Goal: Find specific page/section: Find specific page/section

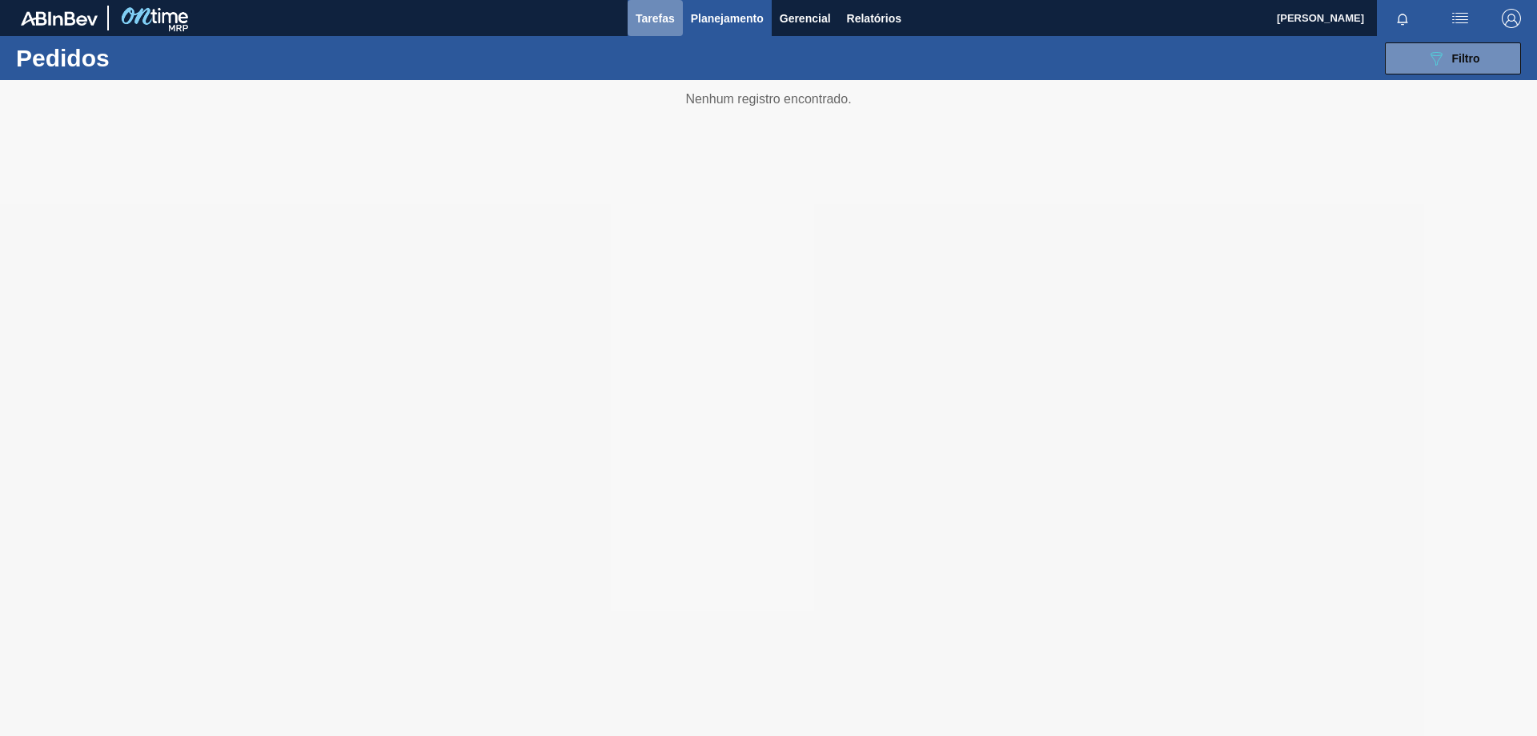
click at [668, 22] on span "Tarefas" at bounding box center [655, 18] width 39 height 19
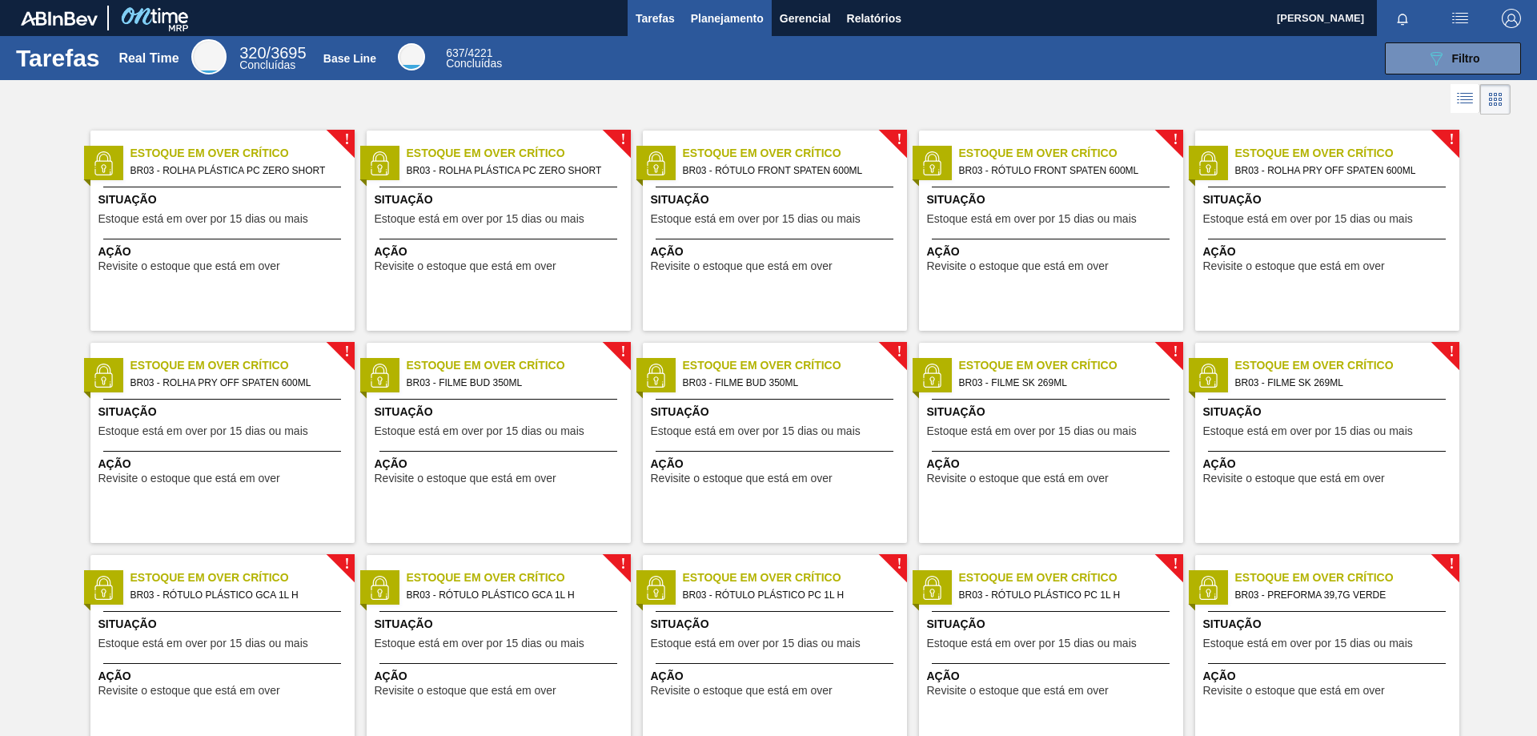
click at [724, 30] on button "Planejamento" at bounding box center [727, 18] width 89 height 36
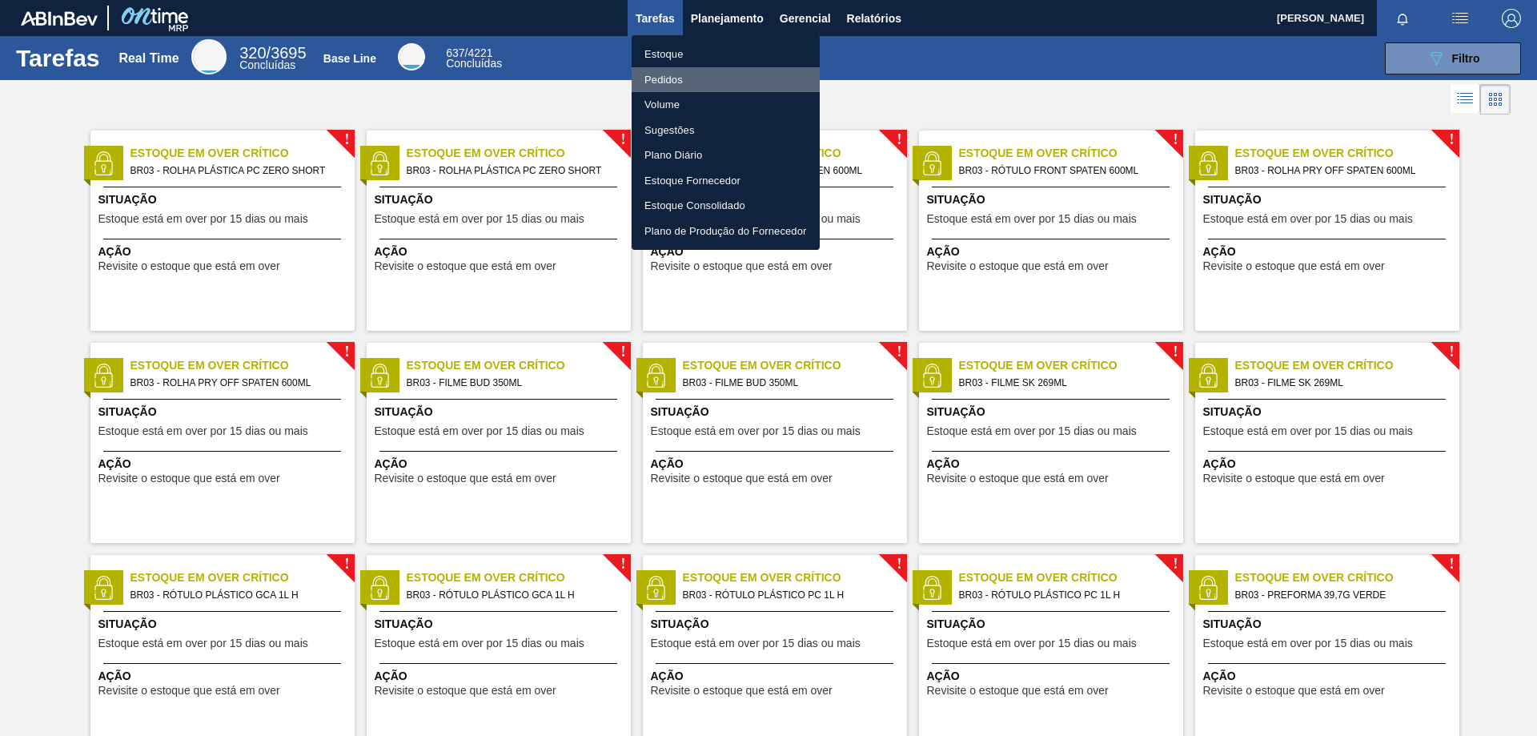
click at [668, 85] on li "Pedidos" at bounding box center [726, 80] width 188 height 26
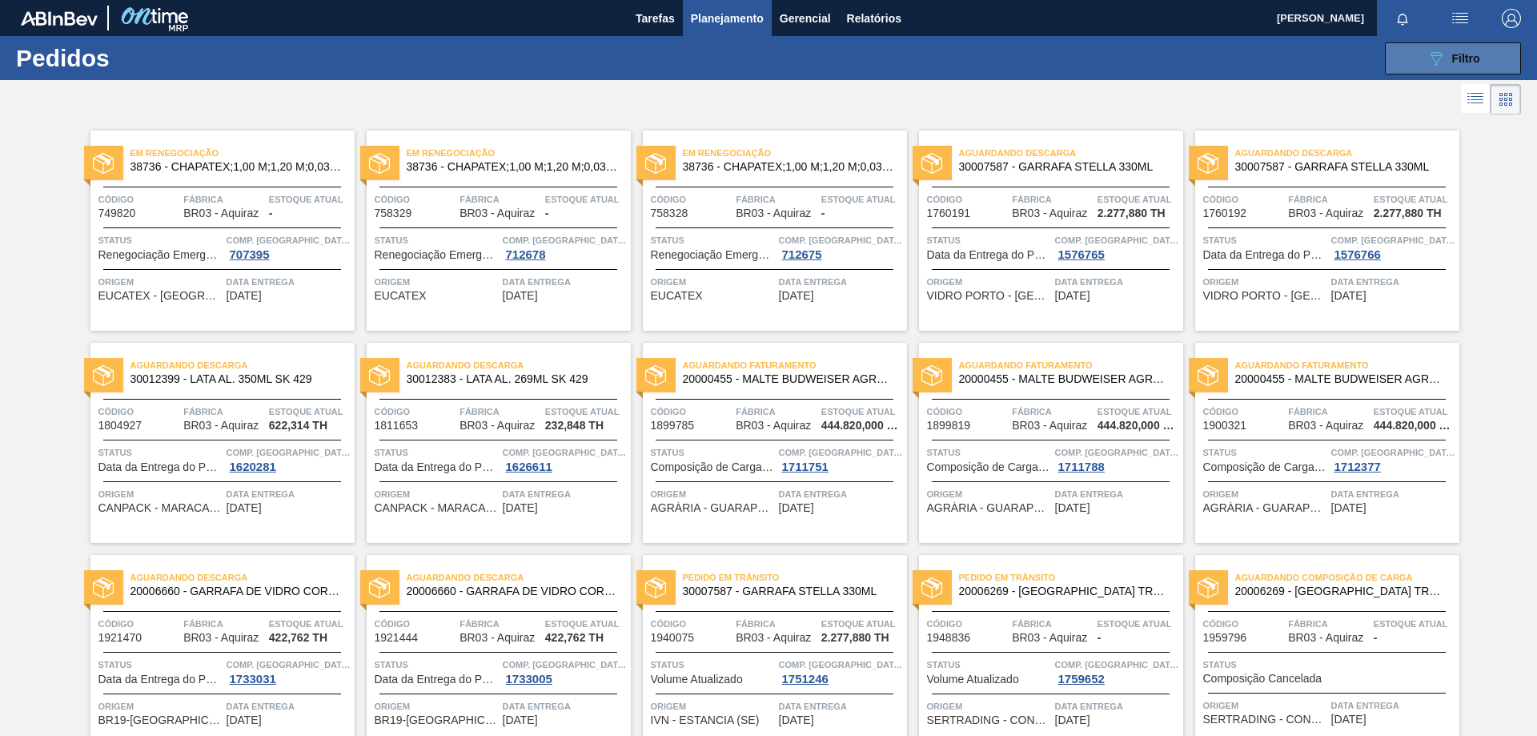
click at [1471, 54] on span "Filtro" at bounding box center [1466, 58] width 28 height 13
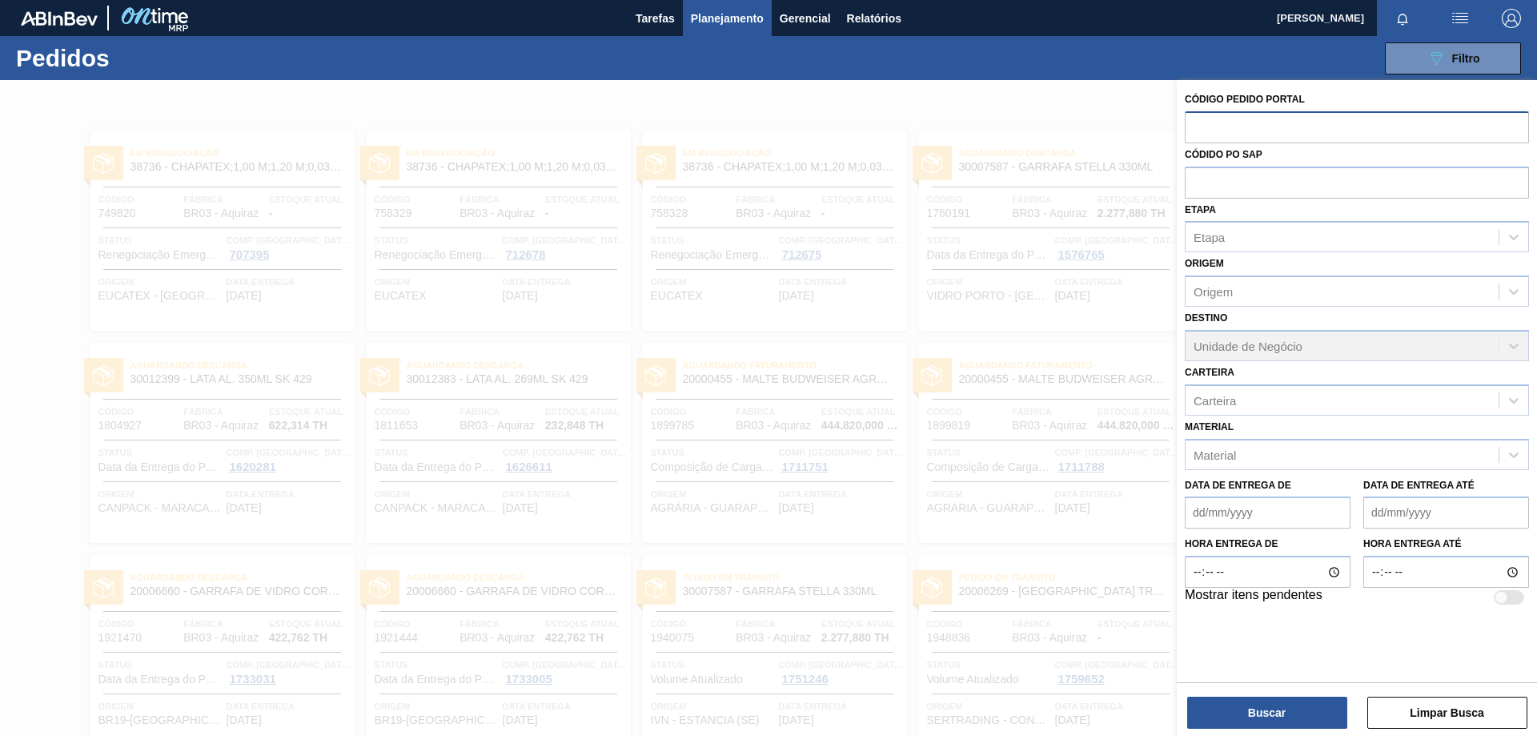
click at [1218, 124] on input "text" at bounding box center [1357, 126] width 344 height 30
click at [1241, 174] on input "text" at bounding box center [1357, 181] width 344 height 30
paste input "30005742"
type input "30005742"
click at [1312, 440] on div "Material" at bounding box center [1357, 454] width 344 height 31
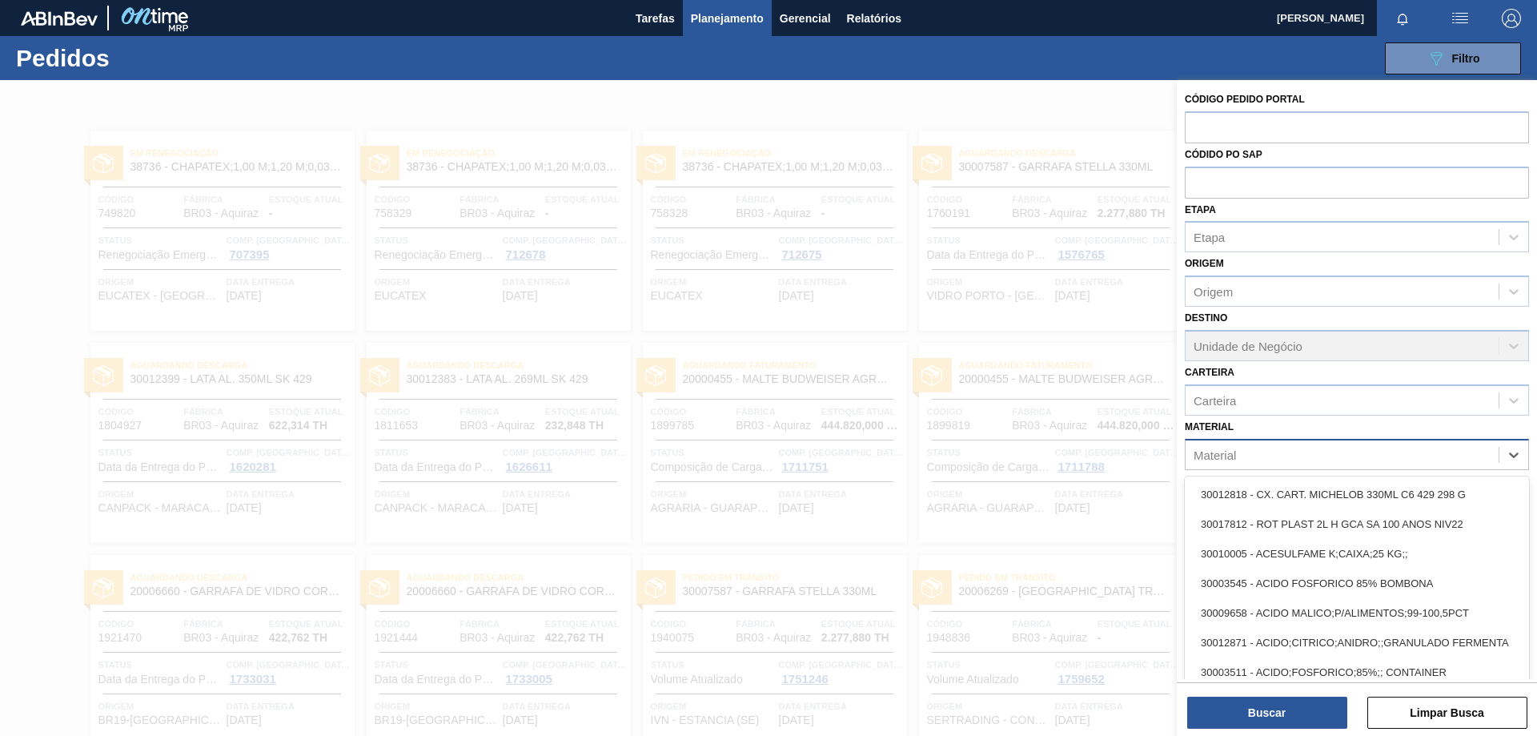
paste input "30005742"
type input "30005742"
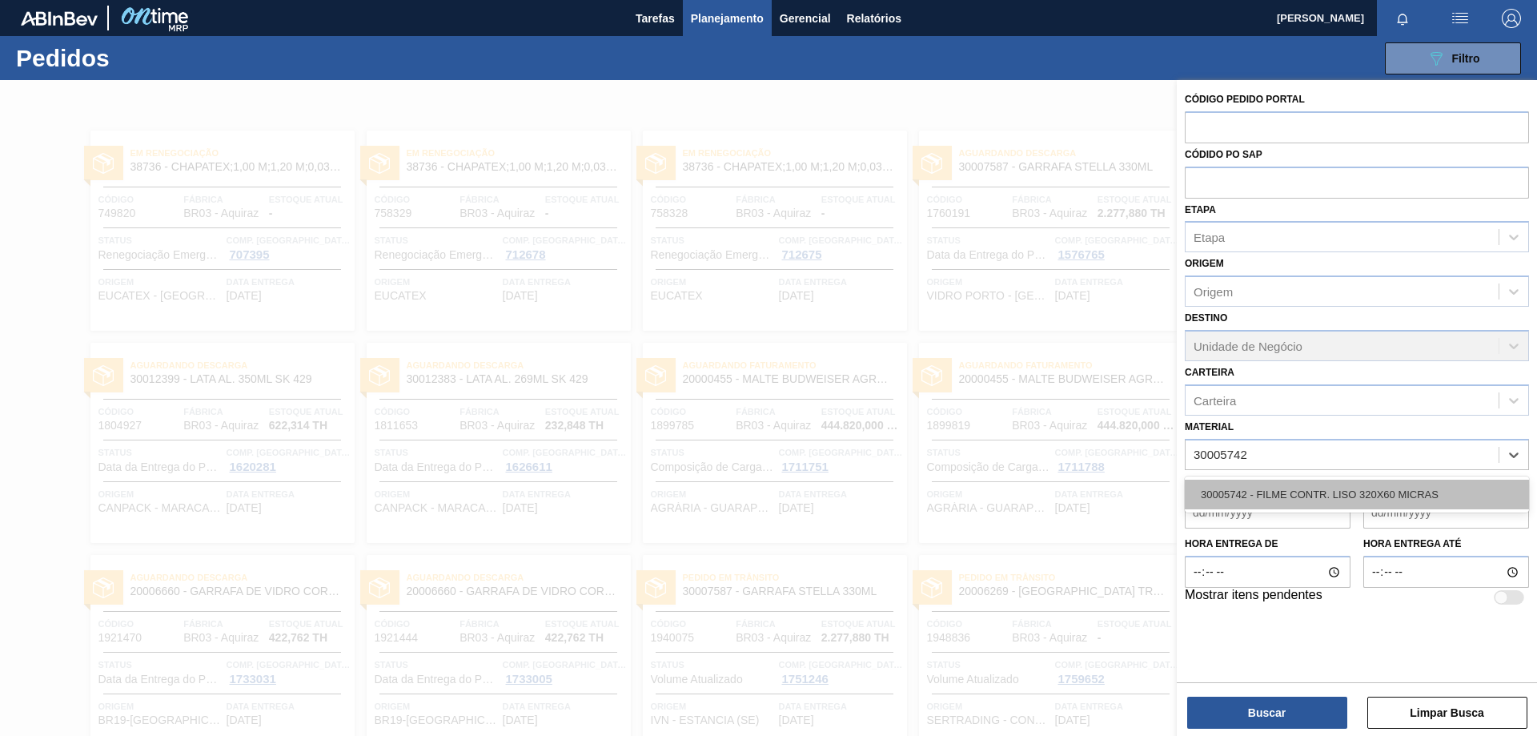
click at [1263, 490] on div "30005742 - FILME CONTR. LISO 320X60 MICRAS" at bounding box center [1357, 494] width 344 height 30
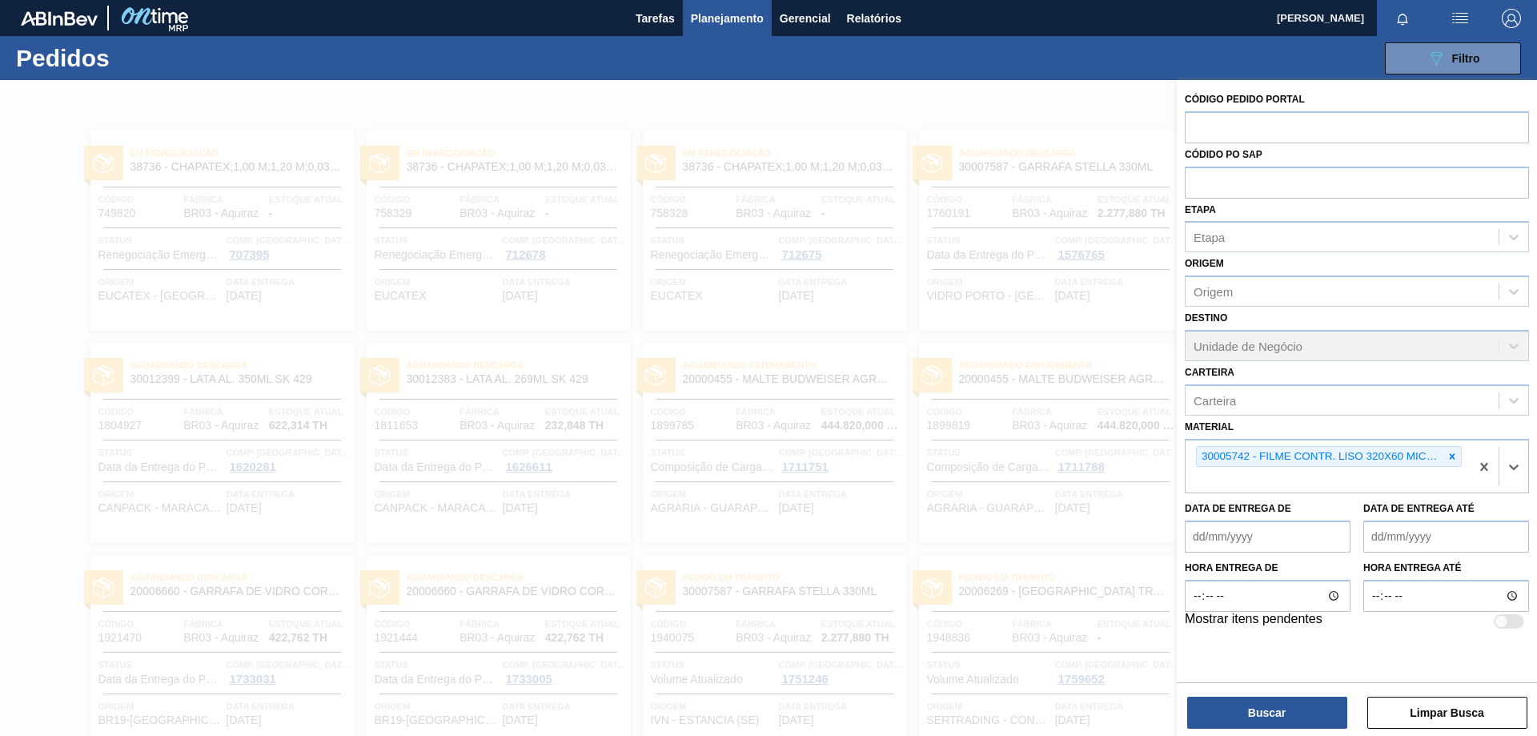
click at [1249, 349] on div "Destino Unidade de Negócio" at bounding box center [1357, 334] width 344 height 54
click at [1297, 293] on div "Origem" at bounding box center [1341, 291] width 313 height 23
type input "cebre"
click at [1286, 704] on button "Buscar" at bounding box center [1267, 712] width 160 height 32
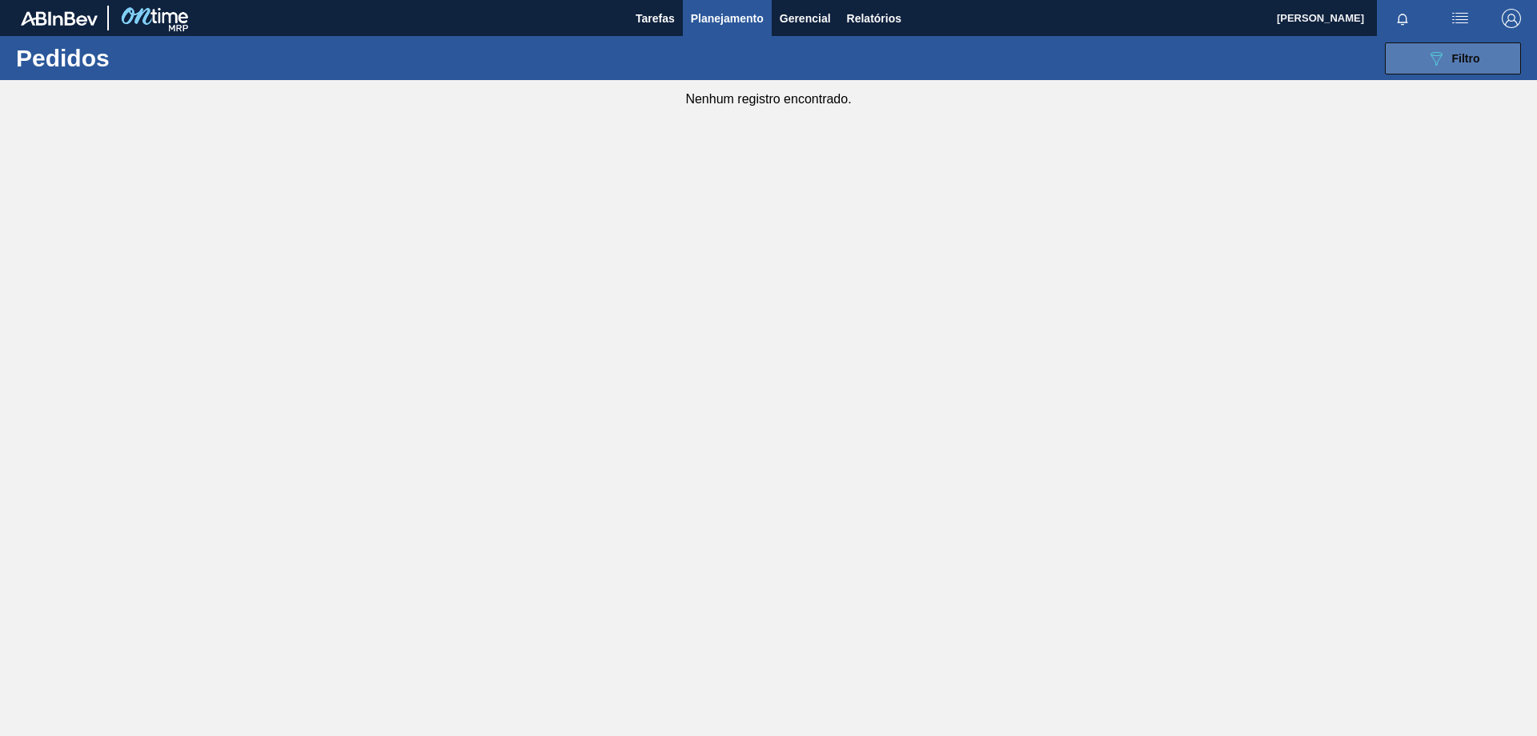
click at [1447, 66] on div "089F7B8B-B2A5-4AFE-B5C0-19BA573D28AC Filtro" at bounding box center [1453, 58] width 54 height 19
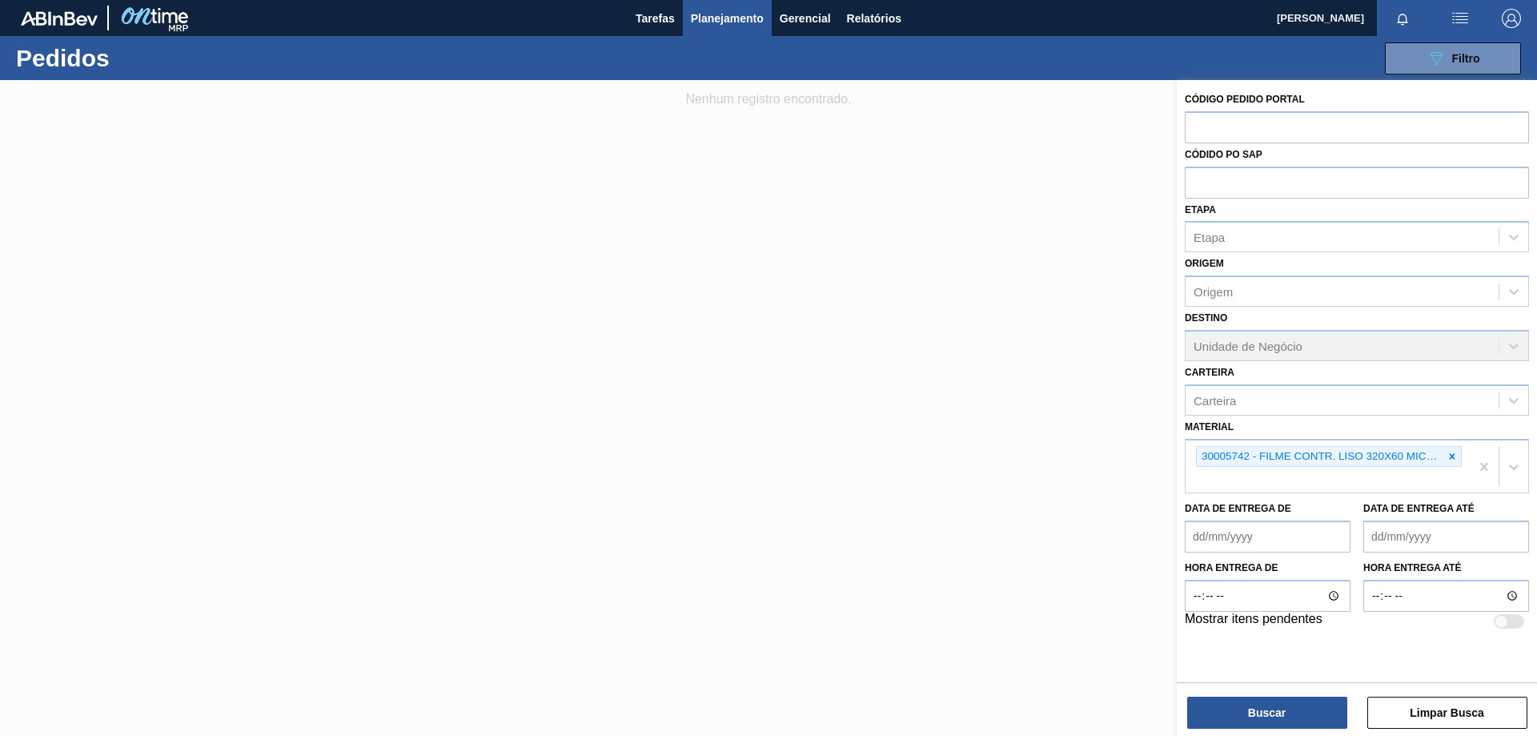
drag, startPoint x: 904, startPoint y: 236, endPoint x: 457, endPoint y: 32, distance: 491.1
click at [900, 233] on div at bounding box center [768, 448] width 1537 height 736
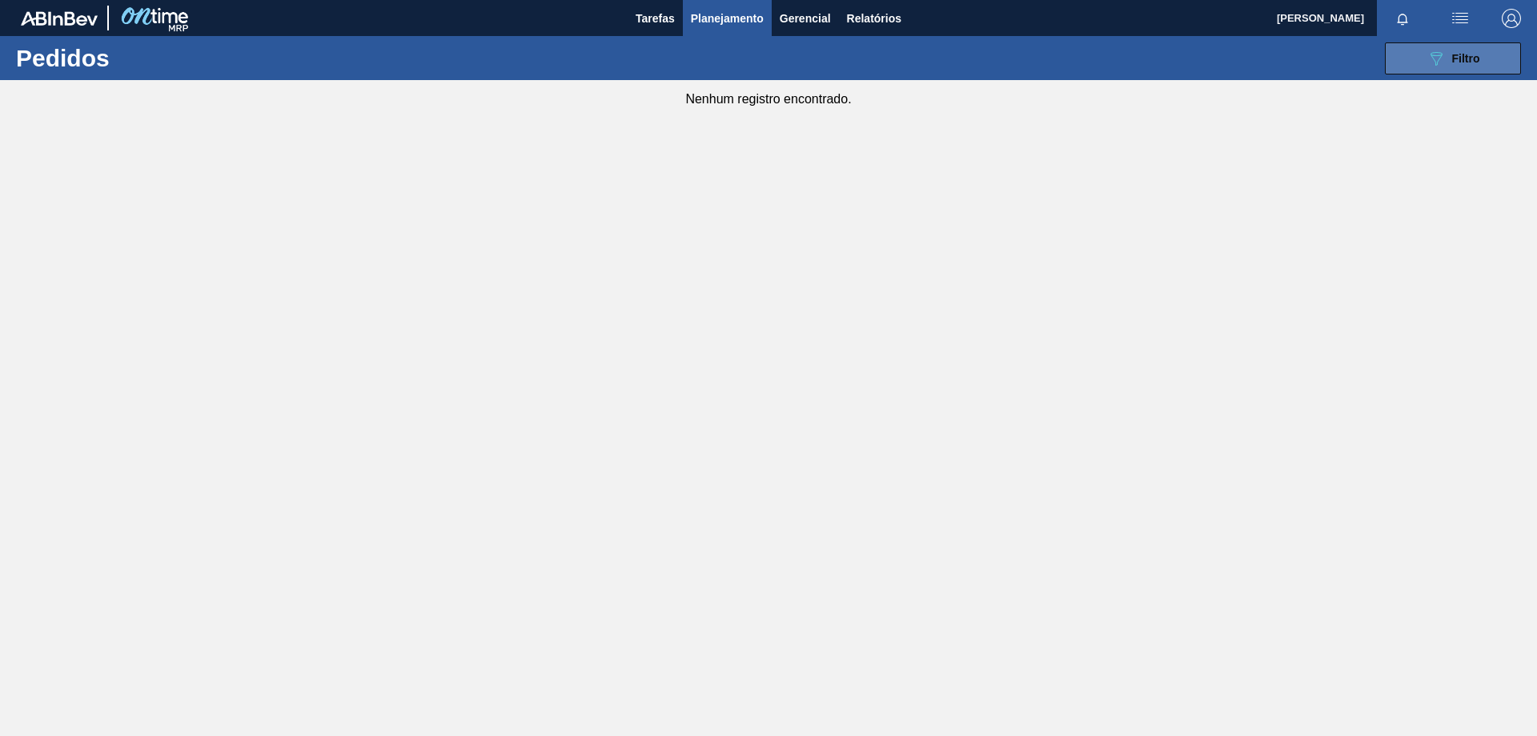
click at [1415, 49] on button "089F7B8B-B2A5-4AFE-B5C0-19BA573D28AC Filtro" at bounding box center [1453, 58] width 136 height 32
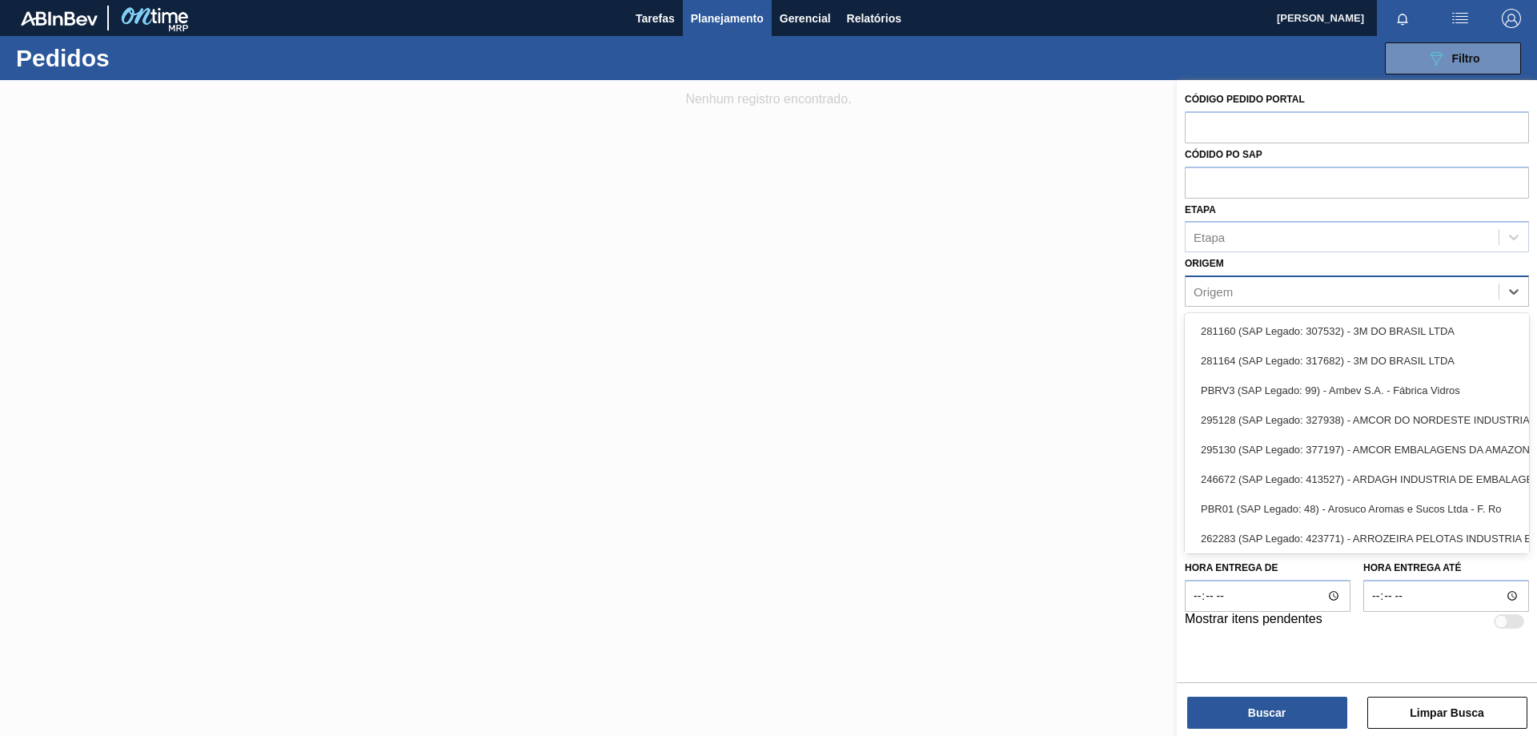
click at [1261, 295] on div "Origem" at bounding box center [1341, 291] width 313 height 23
type input "c"
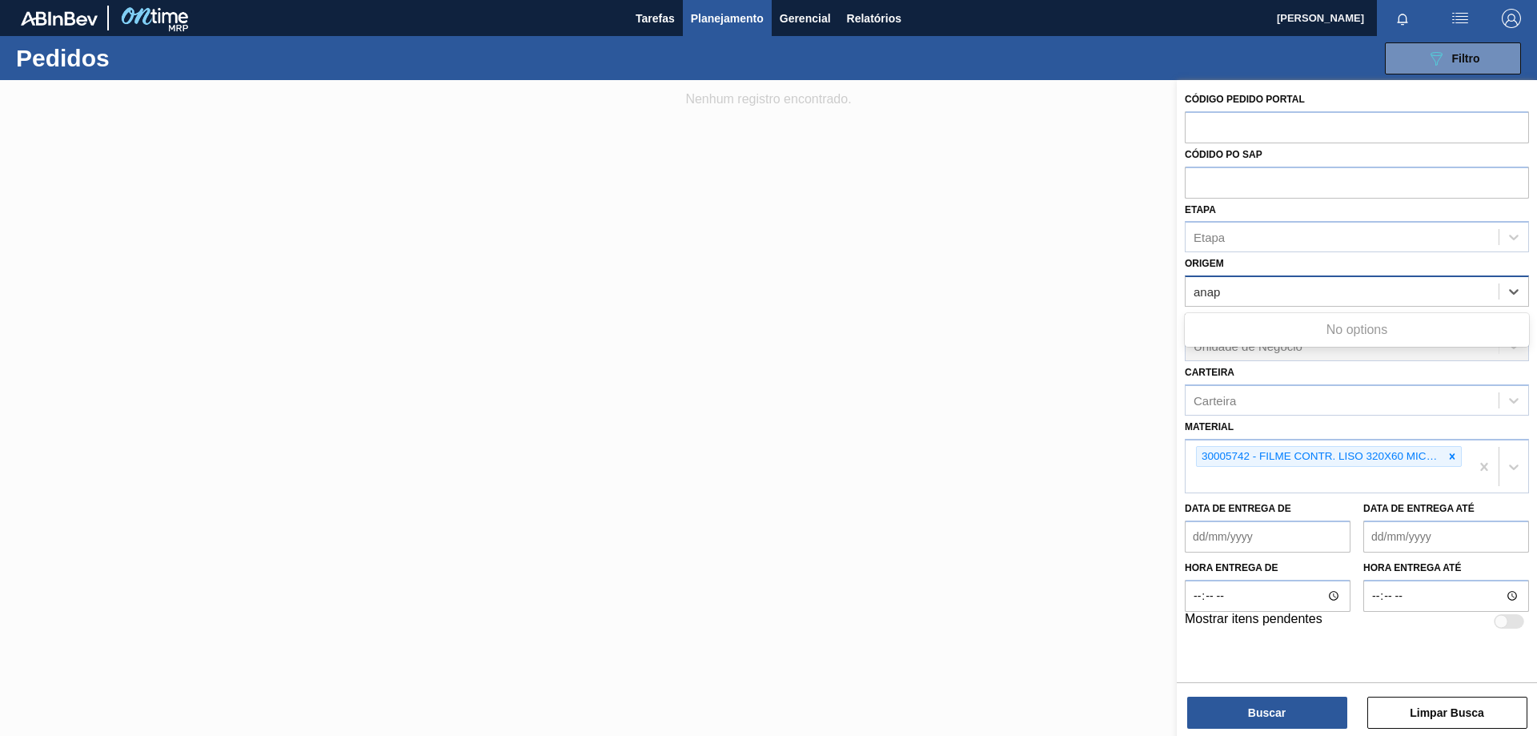
type input "ana"
type input "anapol"
type input "ana"
type input "cebras"
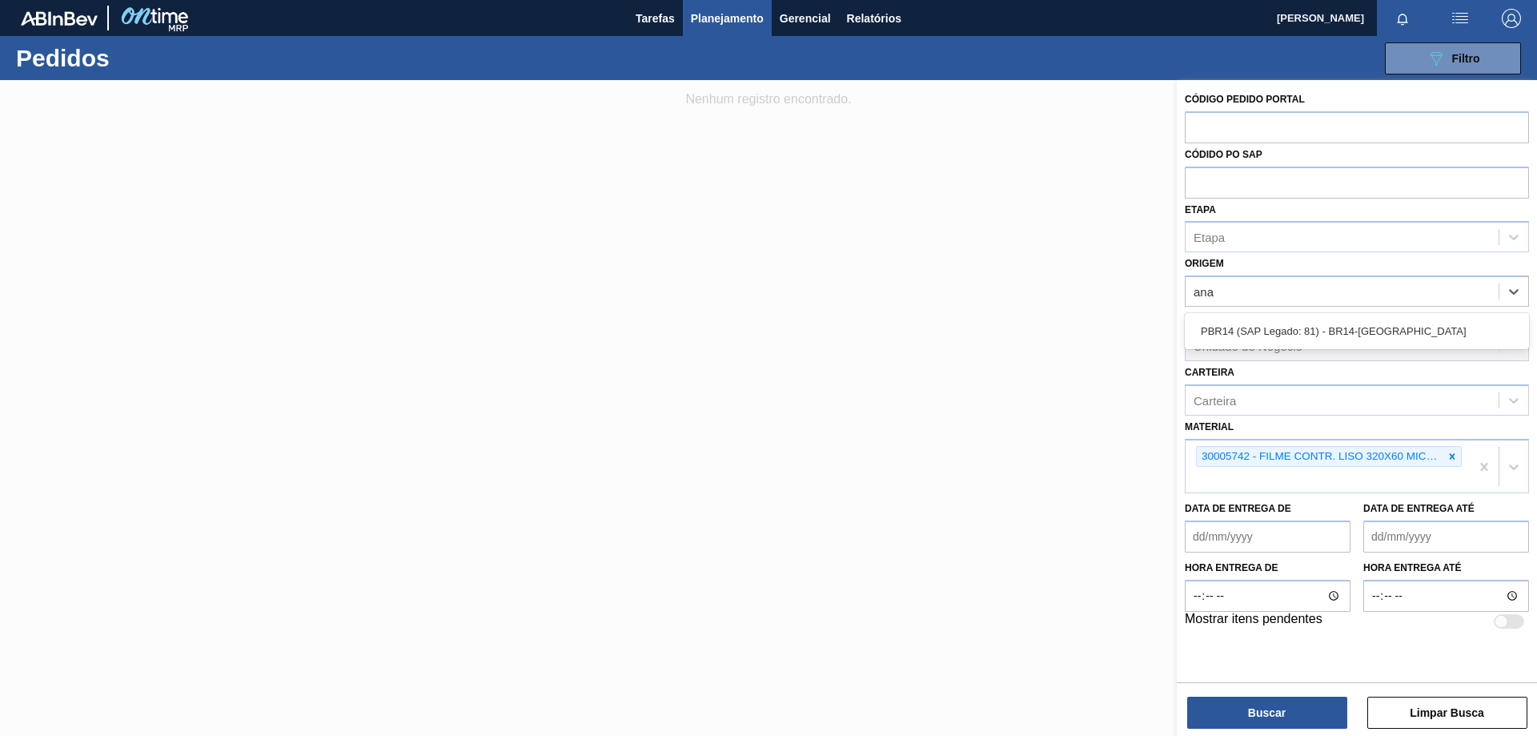
type input "ana"
type input "aguas claras"
type input "anapolis"
type input "g"
type input "a"
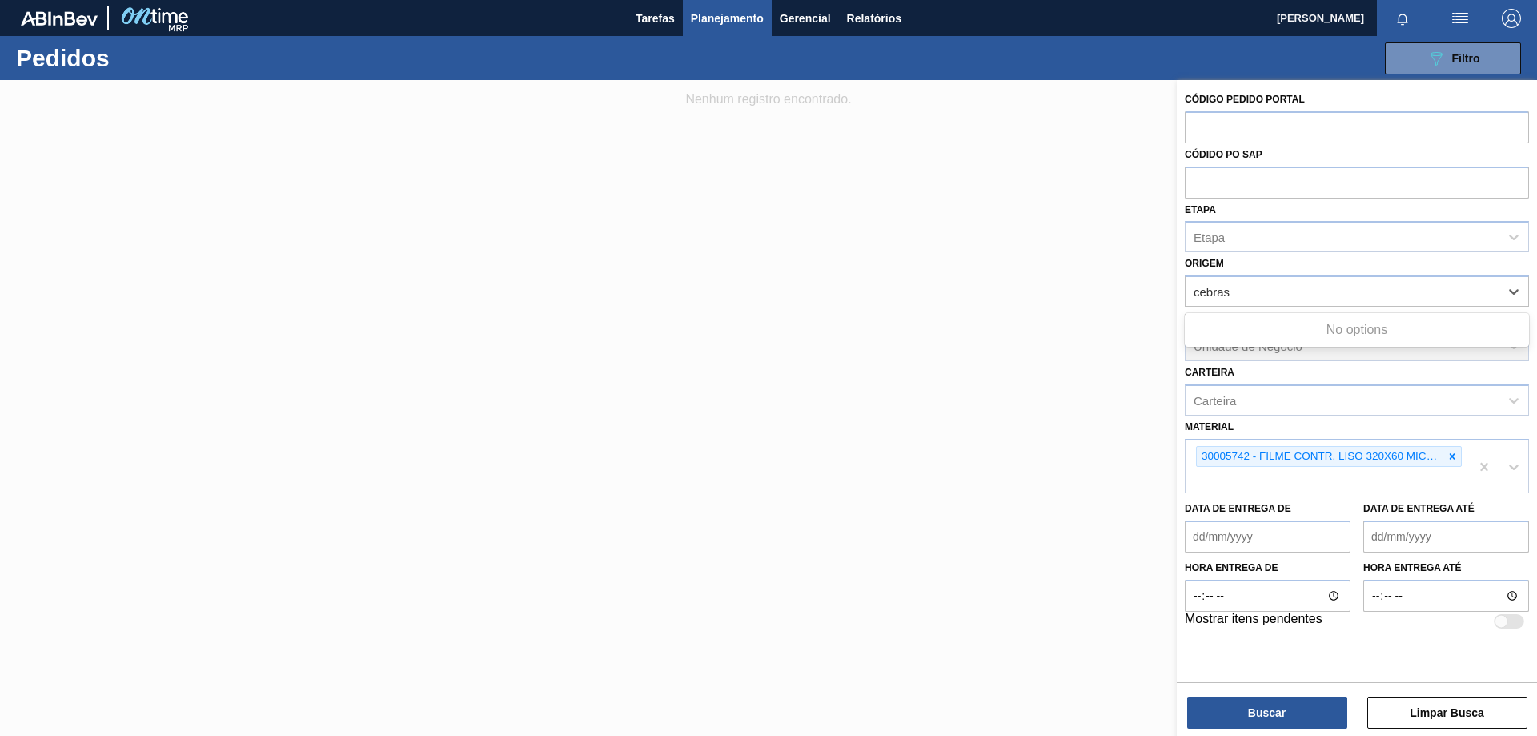
type input "cebrasa"
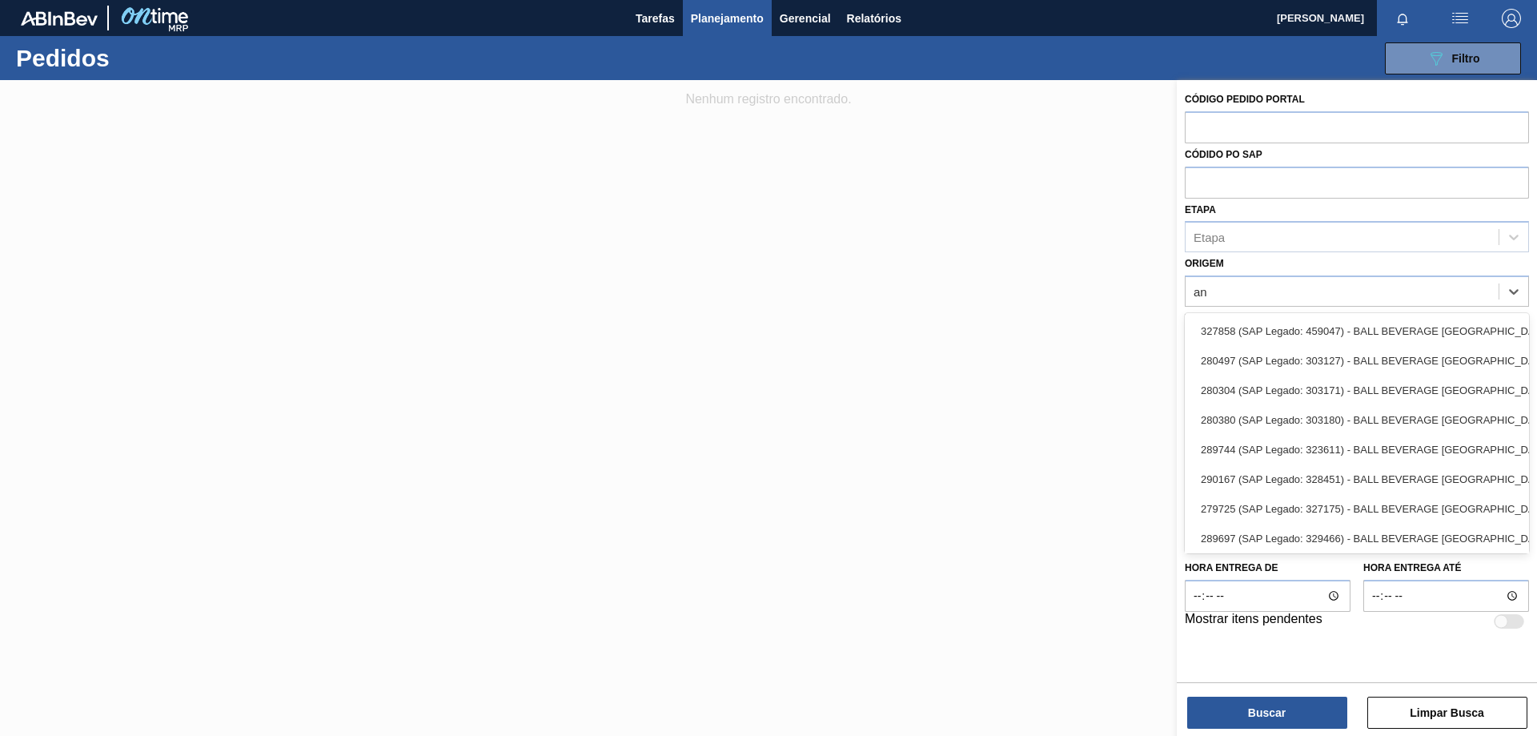
type input "ana"
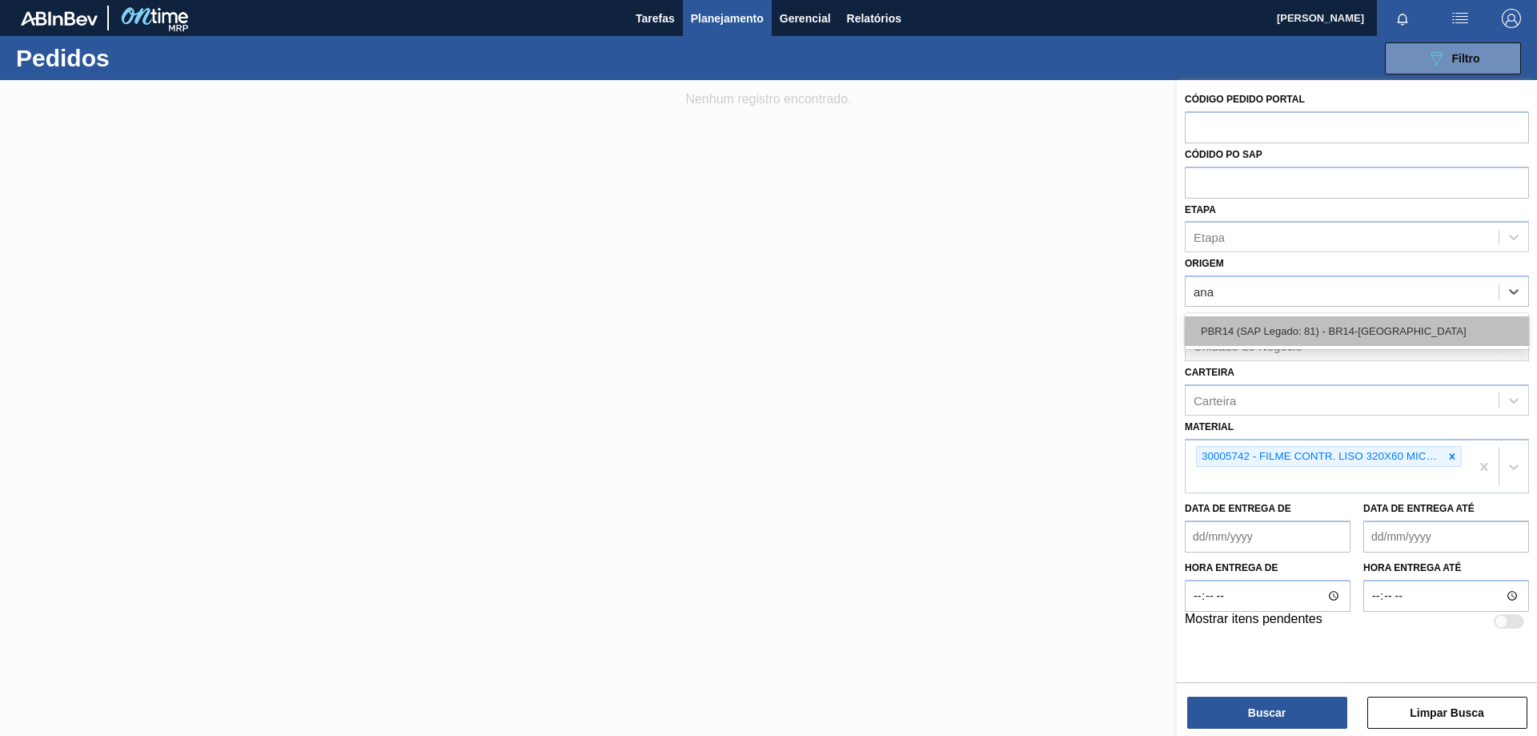
click at [1365, 339] on div "PBR14 (SAP Legado: 81) - BR14-[GEOGRAPHIC_DATA]" at bounding box center [1357, 331] width 344 height 30
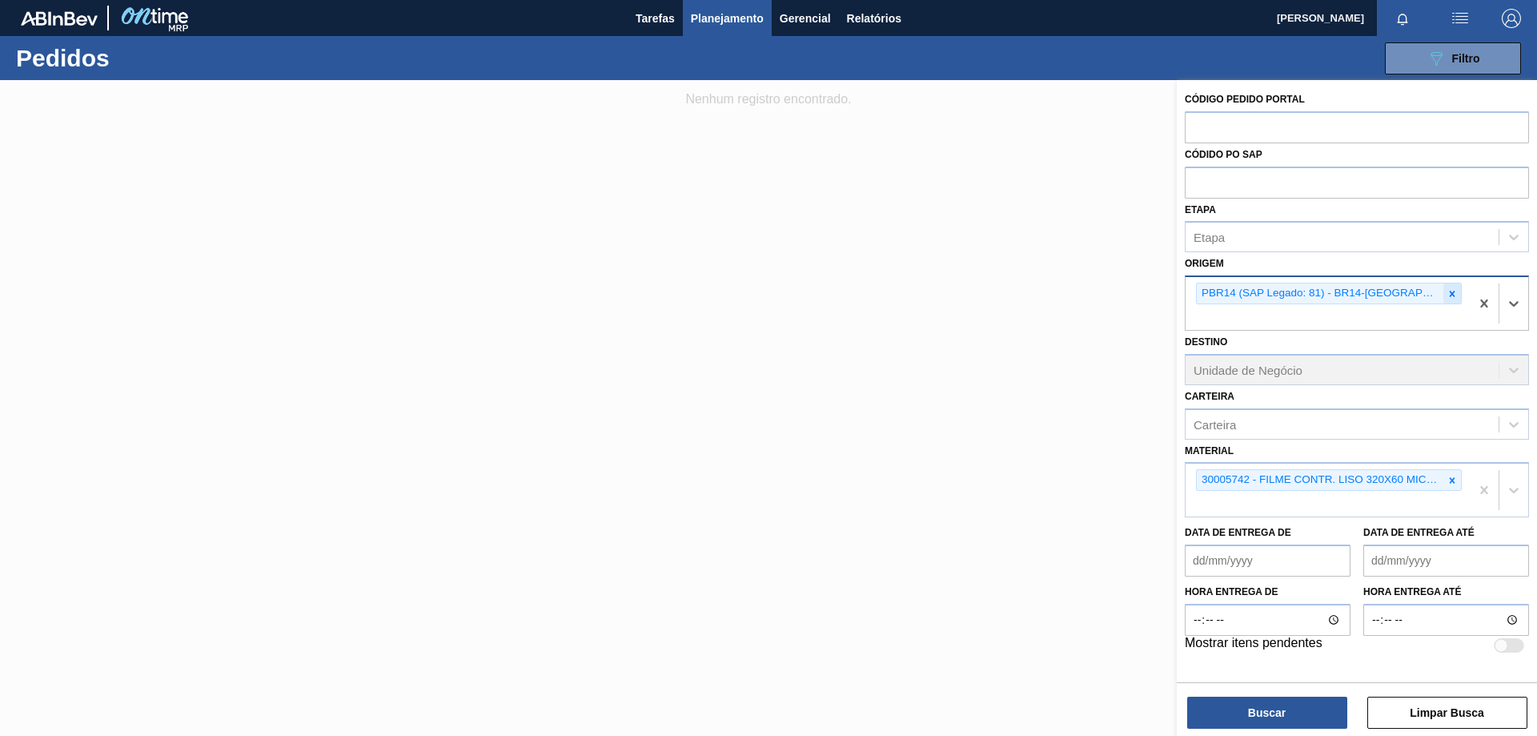
click at [1450, 293] on icon at bounding box center [1453, 294] width 6 height 6
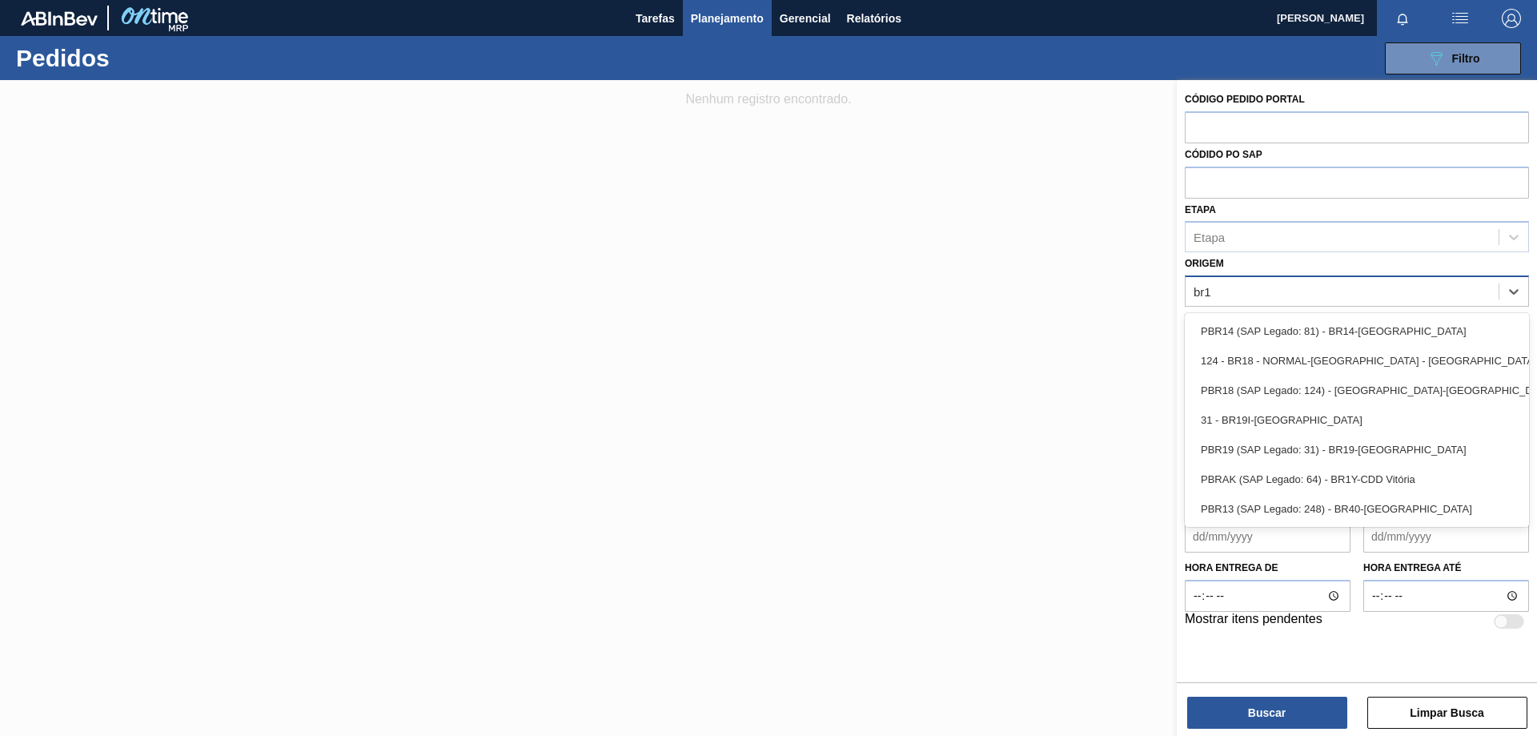
type input "br12"
